Goal: Transaction & Acquisition: Purchase product/service

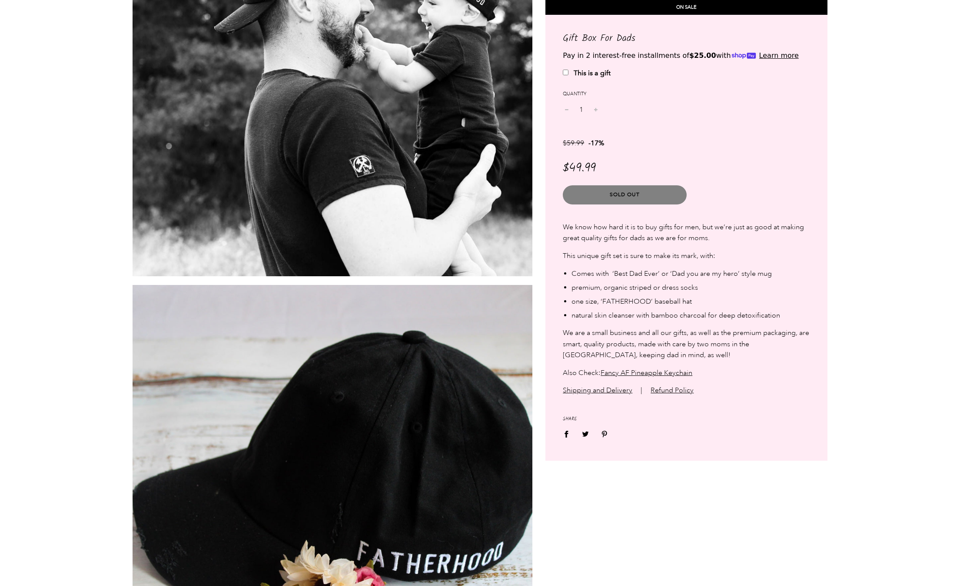
scroll to position [1171, 0]
